Goal: Navigation & Orientation: Find specific page/section

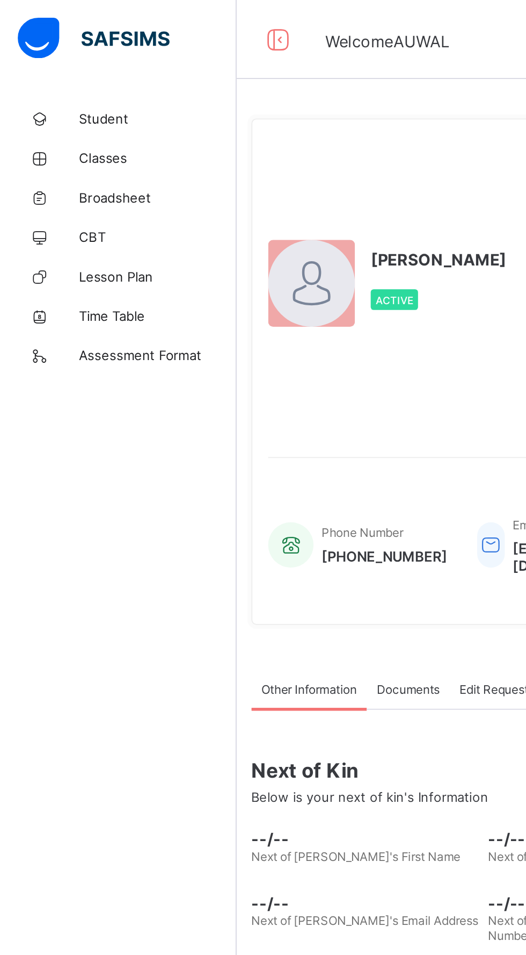
click at [64, 129] on span "CBT" at bounding box center [86, 129] width 86 height 9
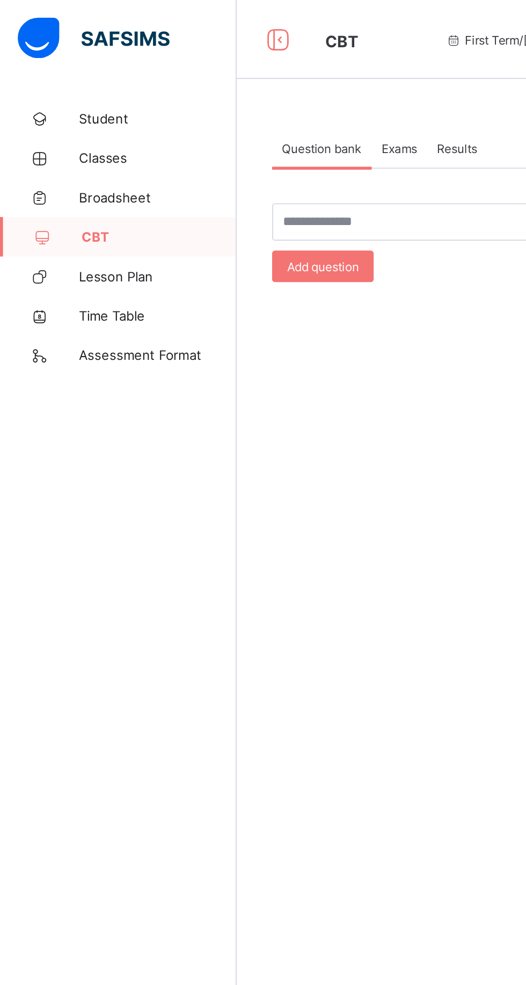
click at [243, 90] on div "Results" at bounding box center [249, 80] width 33 height 21
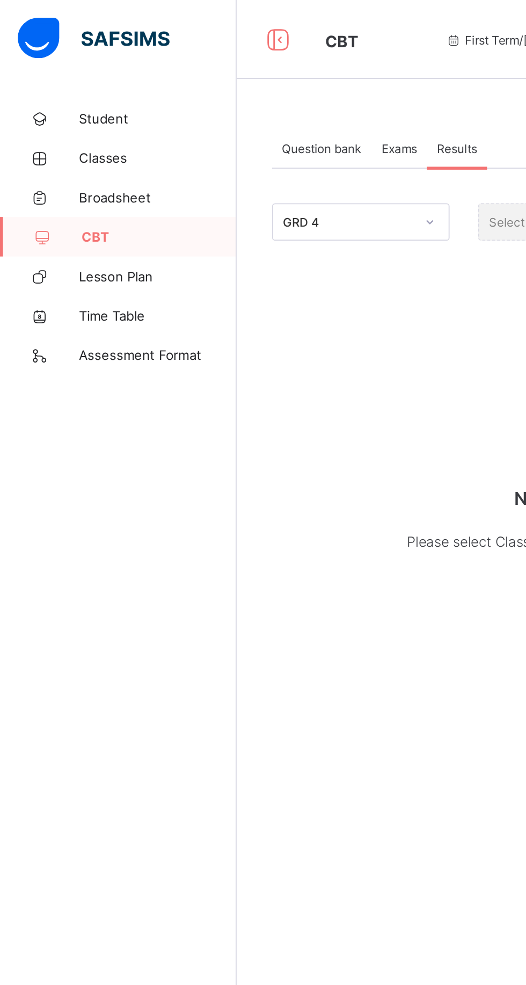
click at [212, 88] on div "Exams" at bounding box center [218, 80] width 30 height 21
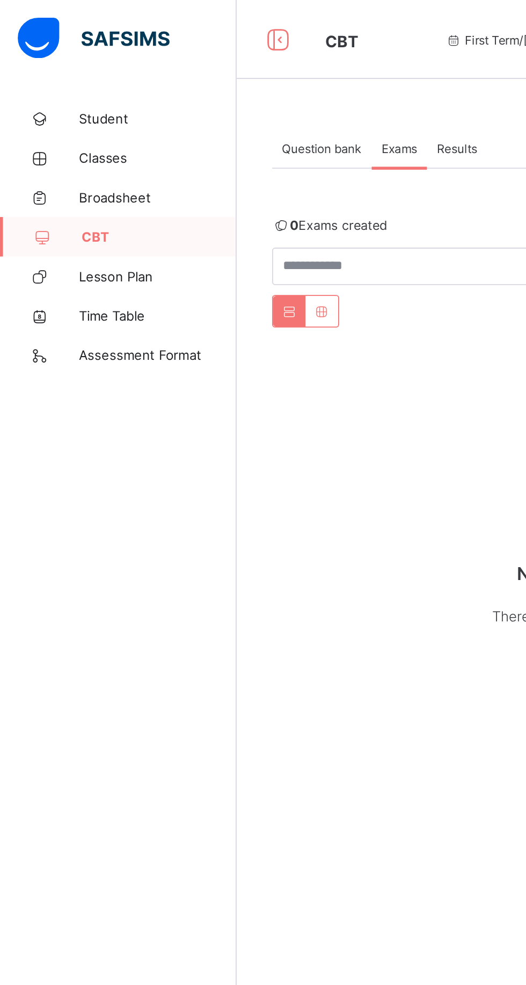
click at [172, 88] on div "Question bank" at bounding box center [175, 80] width 54 height 21
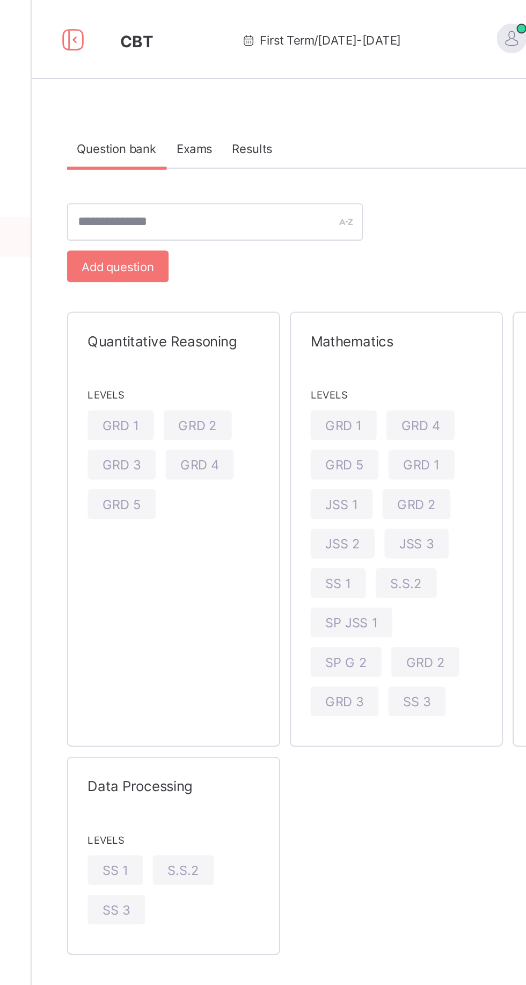
click at [309, 291] on div "JSS 2" at bounding box center [298, 296] width 35 height 16
